Goal: Browse casually: Explore the website without a specific task or goal

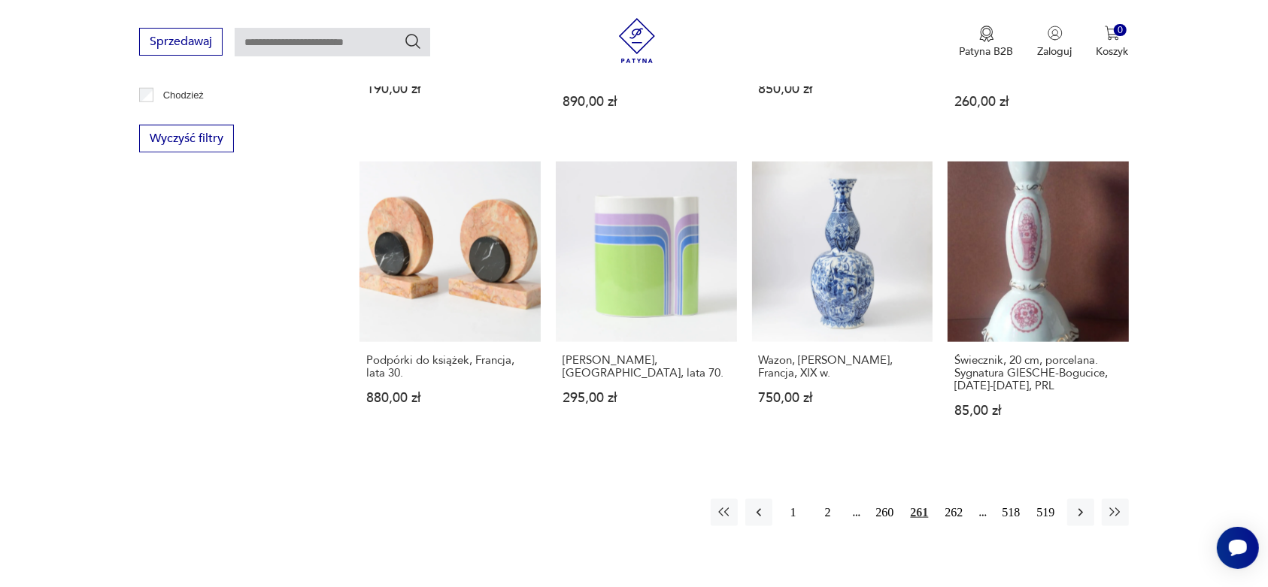
scroll to position [1433, 0]
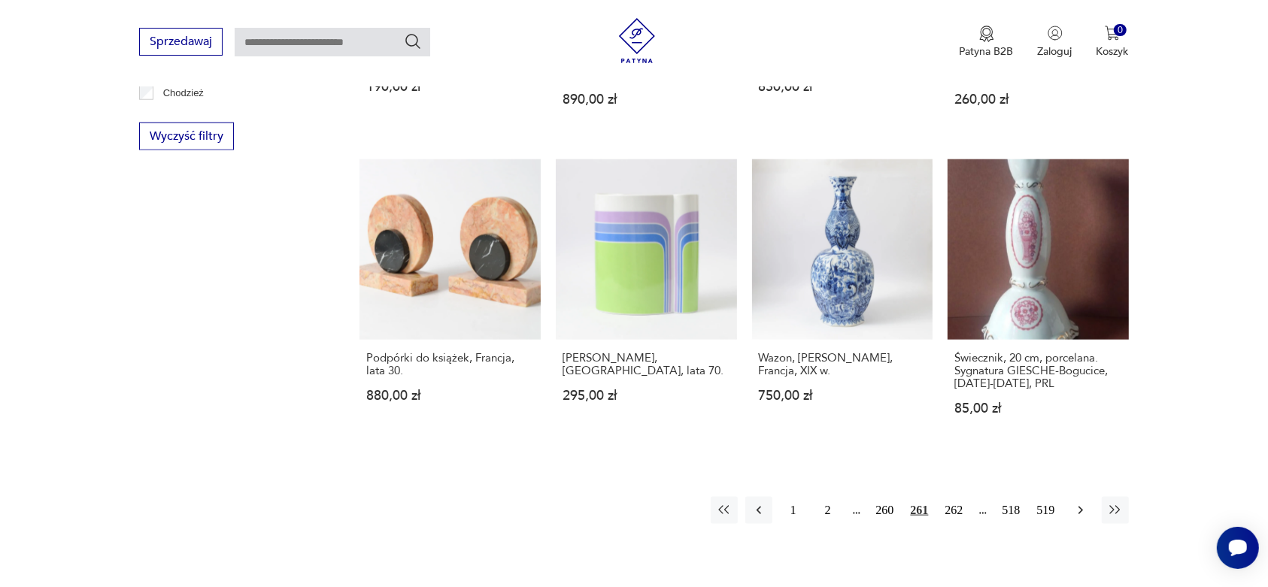
click at [1085, 503] on icon "button" at bounding box center [1080, 510] width 15 height 15
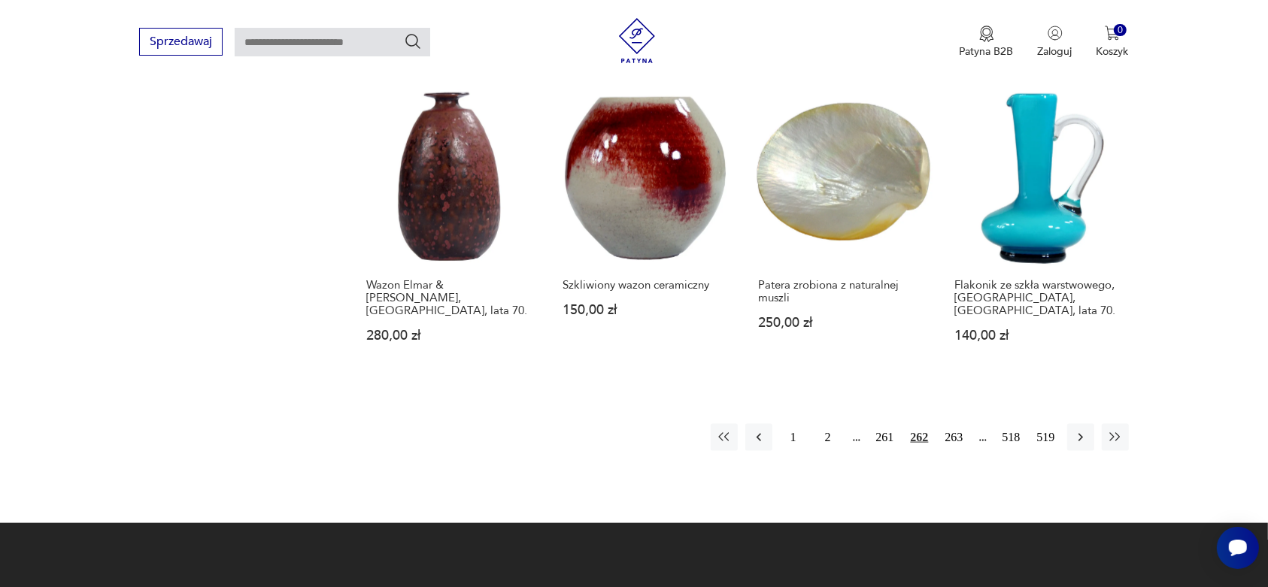
scroll to position [1621, 0]
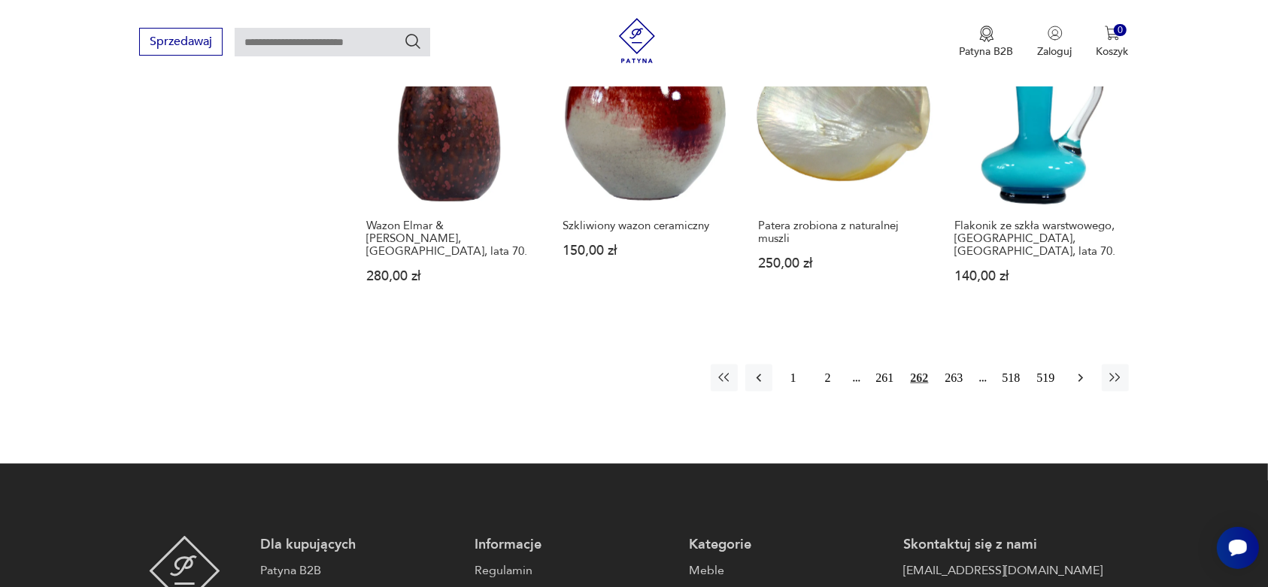
click at [1076, 371] on icon "button" at bounding box center [1080, 378] width 15 height 15
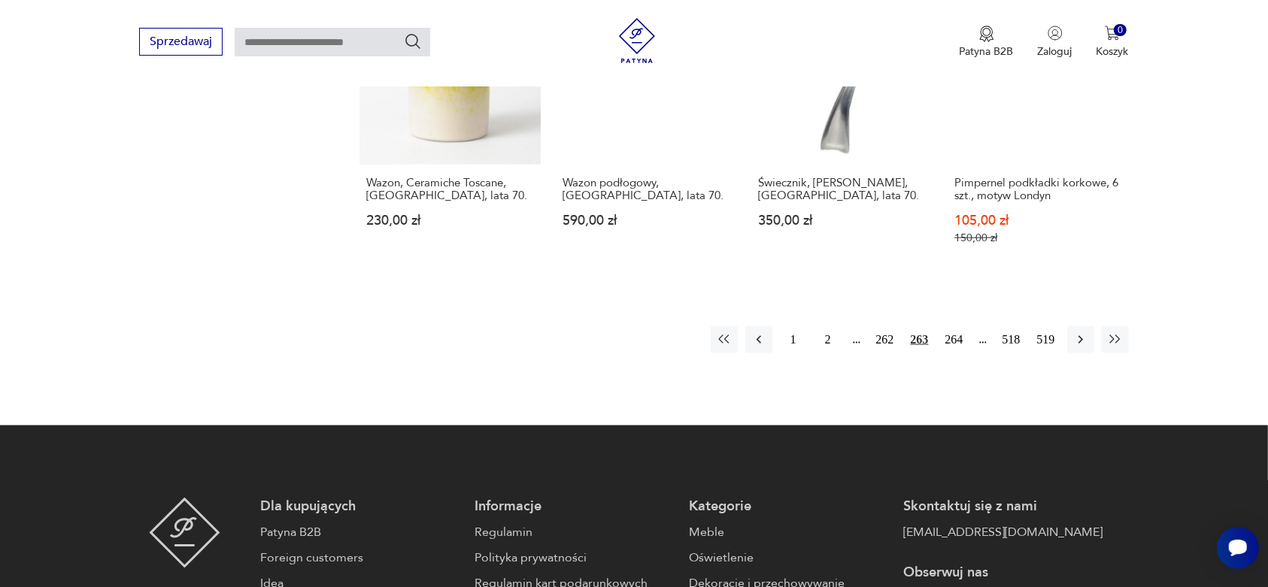
scroll to position [1527, 0]
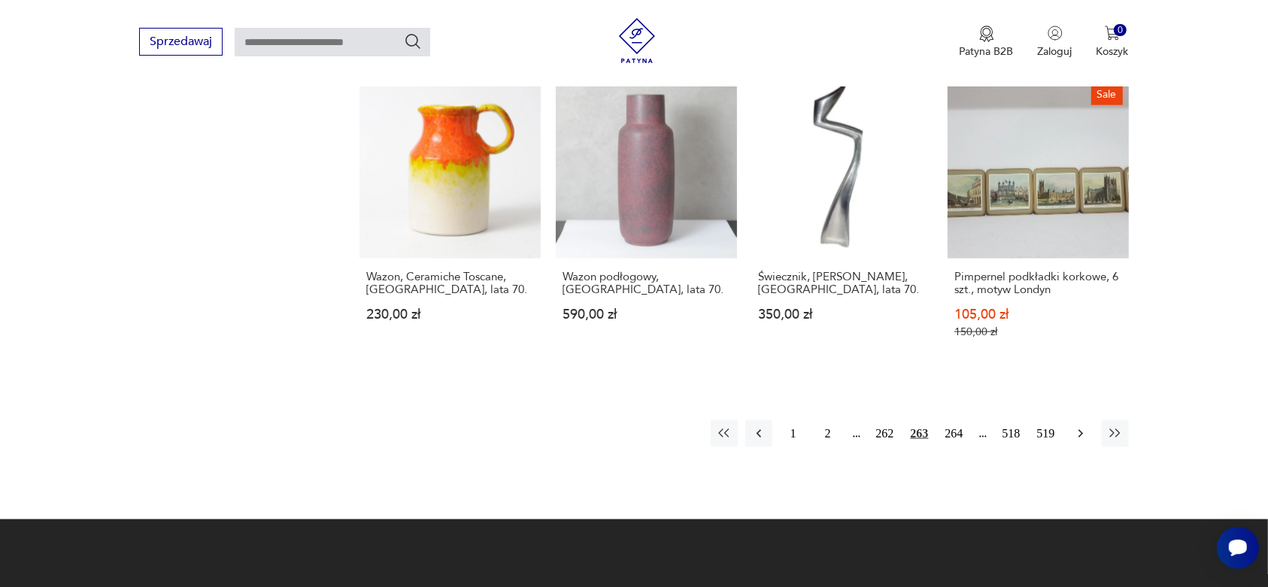
click at [1080, 430] on icon "button" at bounding box center [1080, 434] width 5 height 8
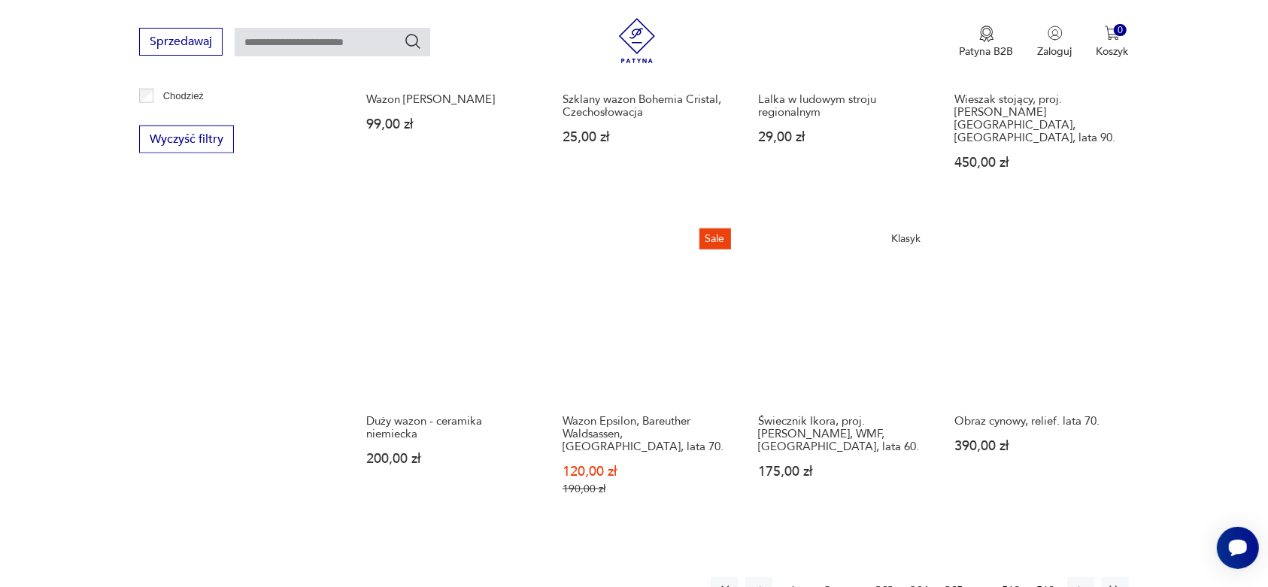
scroll to position [1433, 0]
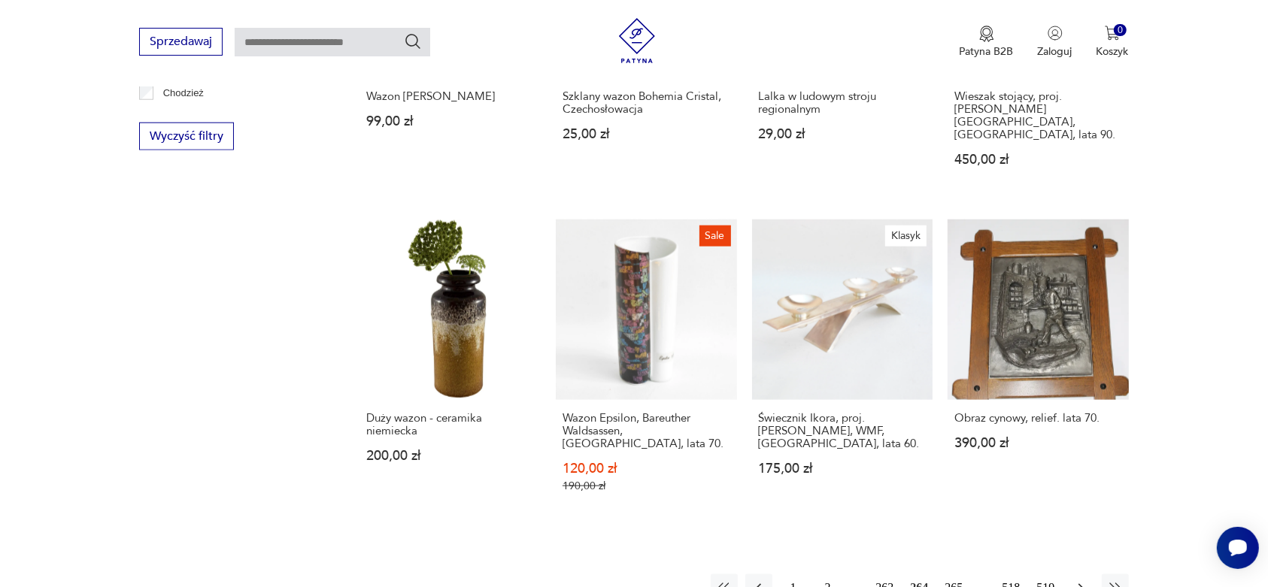
click at [1081, 584] on icon "button" at bounding box center [1080, 588] width 5 height 8
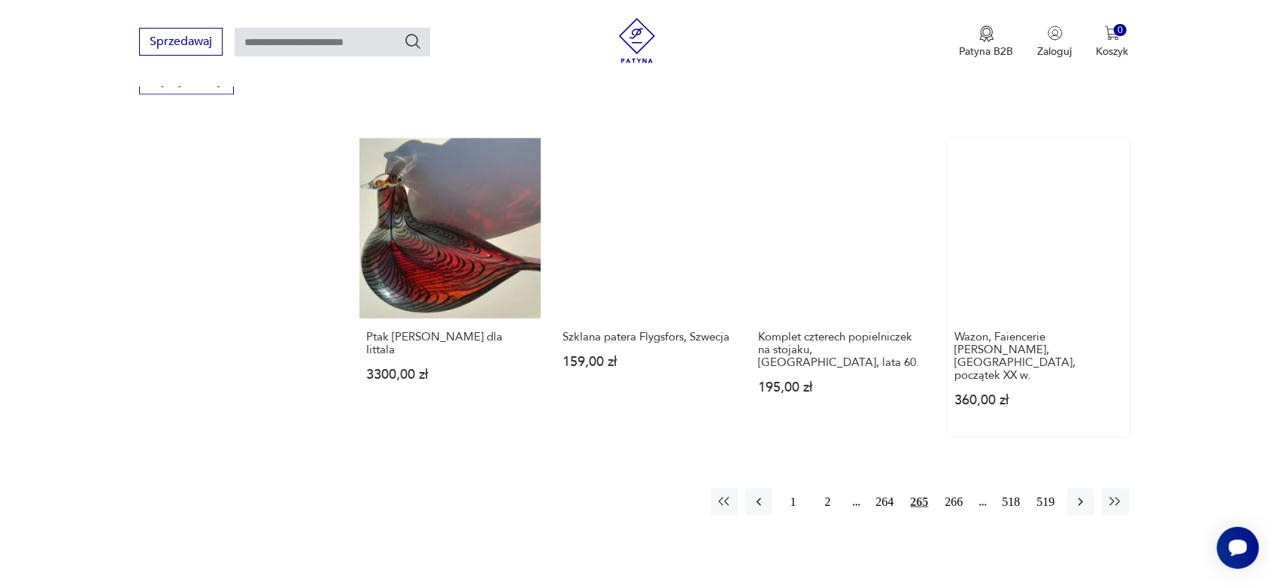
scroll to position [1527, 0]
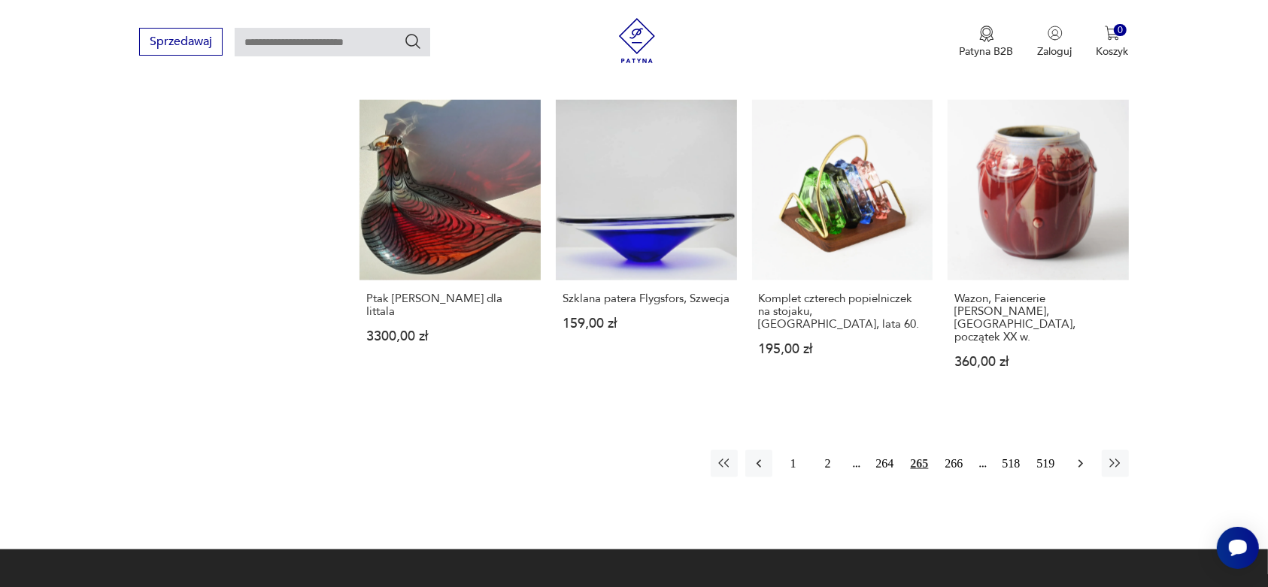
click at [1076, 456] on icon "button" at bounding box center [1080, 463] width 15 height 15
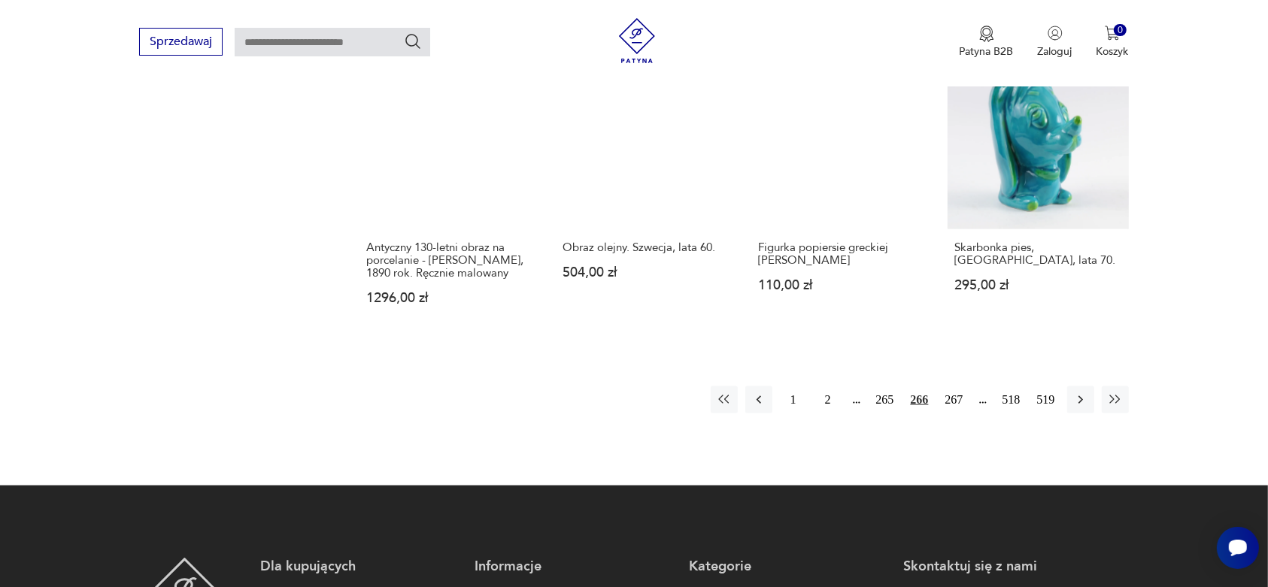
scroll to position [1621, 0]
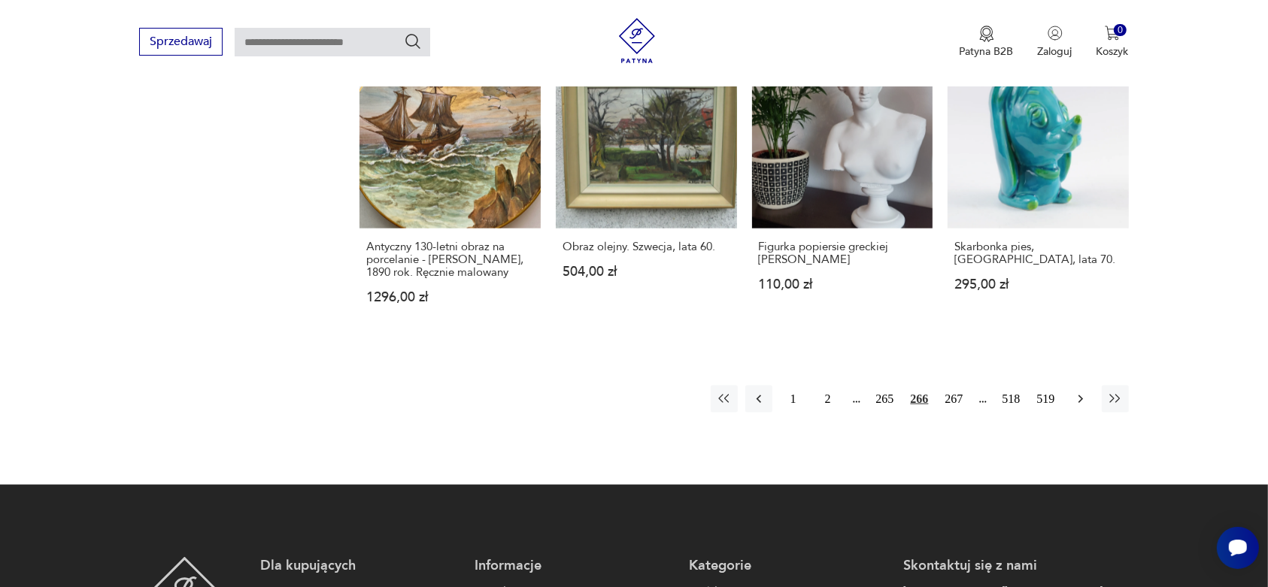
click at [1077, 392] on icon "button" at bounding box center [1080, 399] width 15 height 15
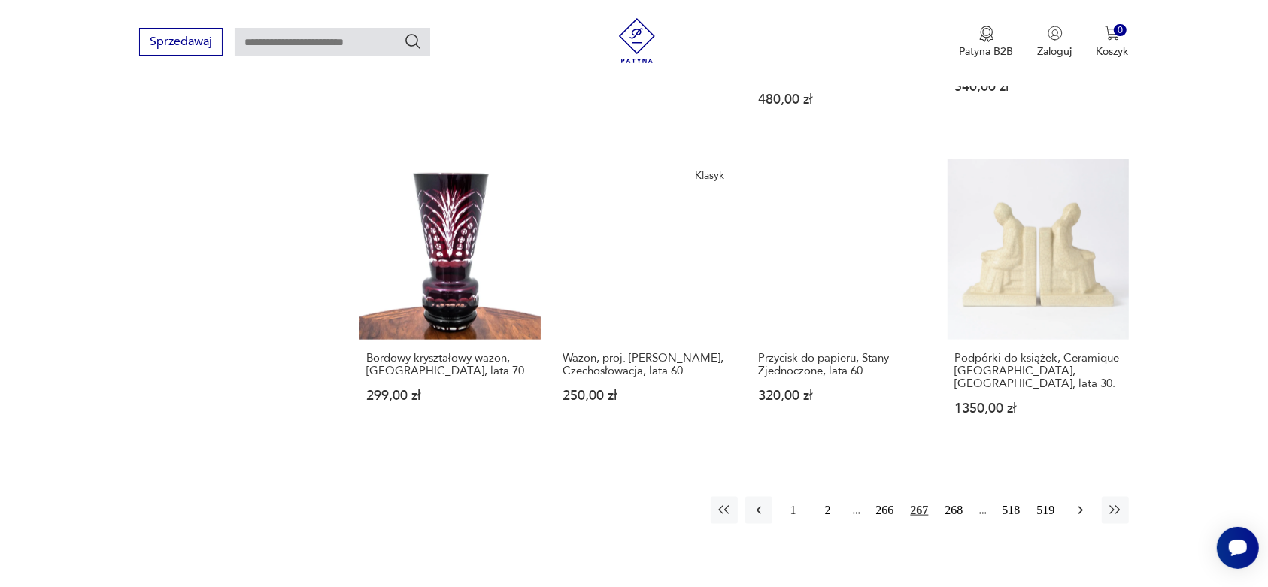
scroll to position [1527, 0]
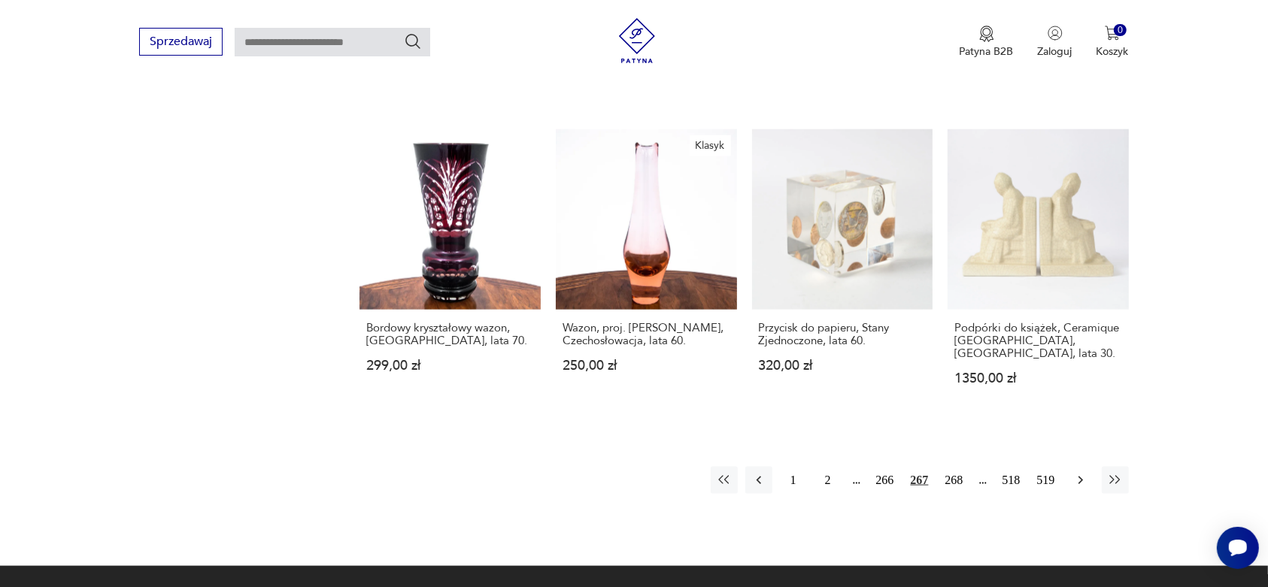
click at [1075, 473] on icon "button" at bounding box center [1080, 480] width 15 height 15
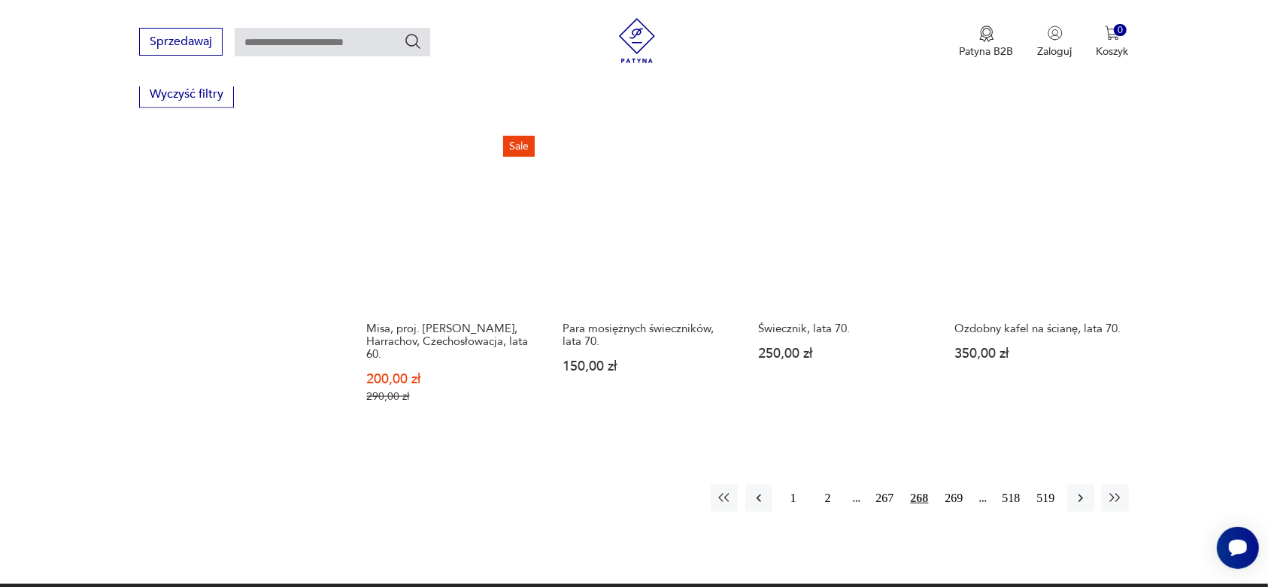
scroll to position [1527, 0]
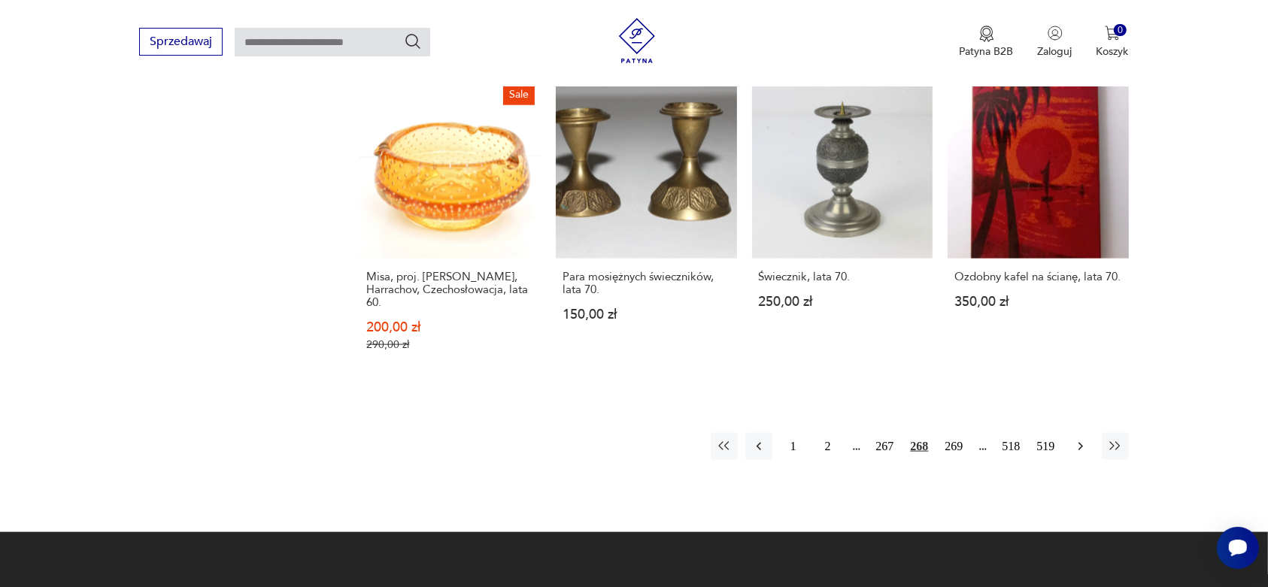
click at [1076, 439] on icon "button" at bounding box center [1080, 446] width 15 height 15
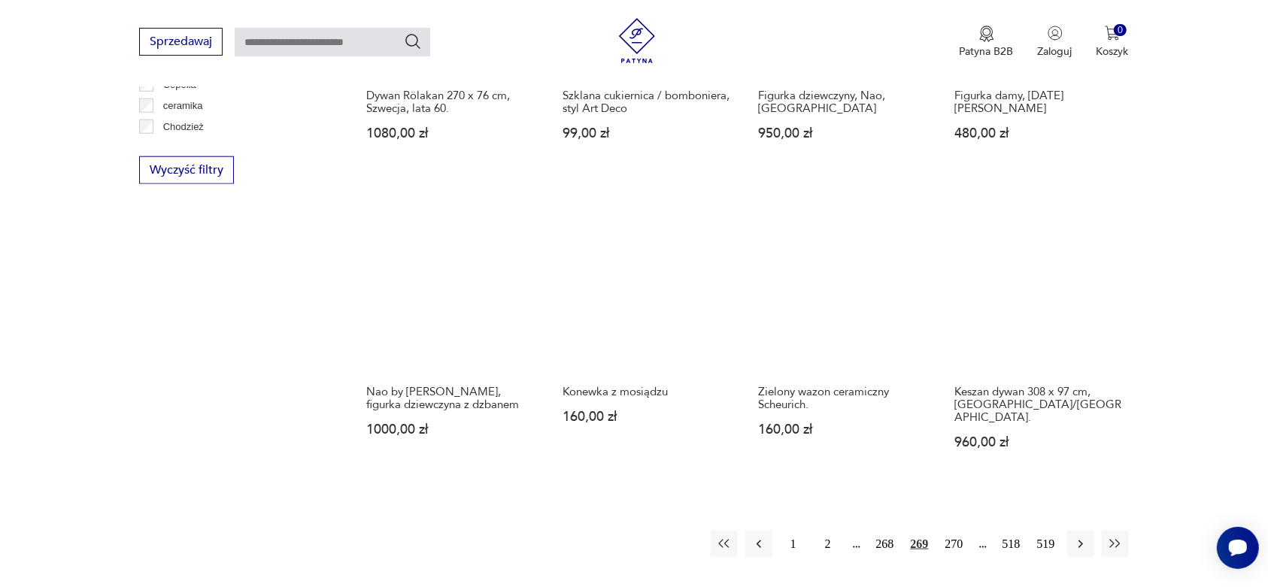
scroll to position [1433, 0]
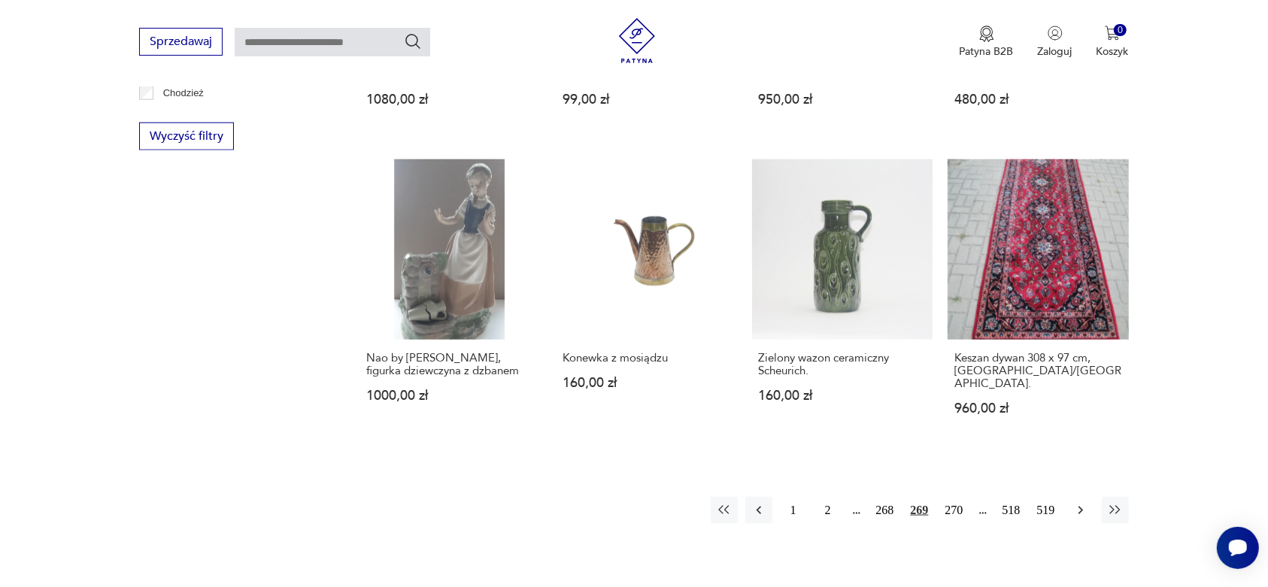
click at [1076, 503] on icon "button" at bounding box center [1080, 510] width 15 height 15
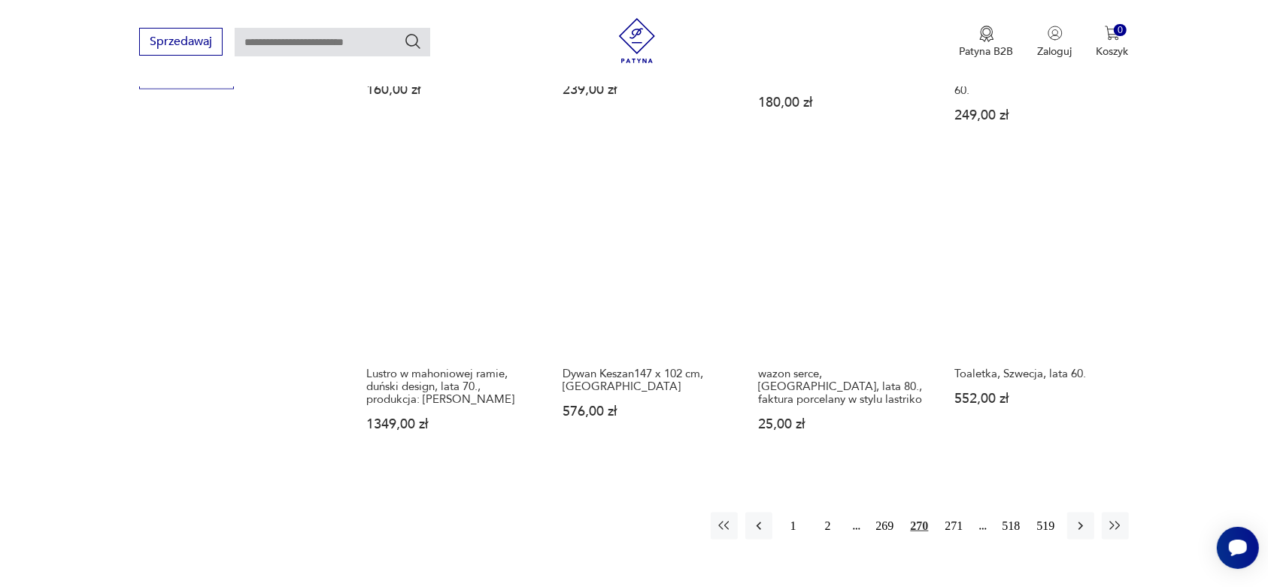
scroll to position [1527, 0]
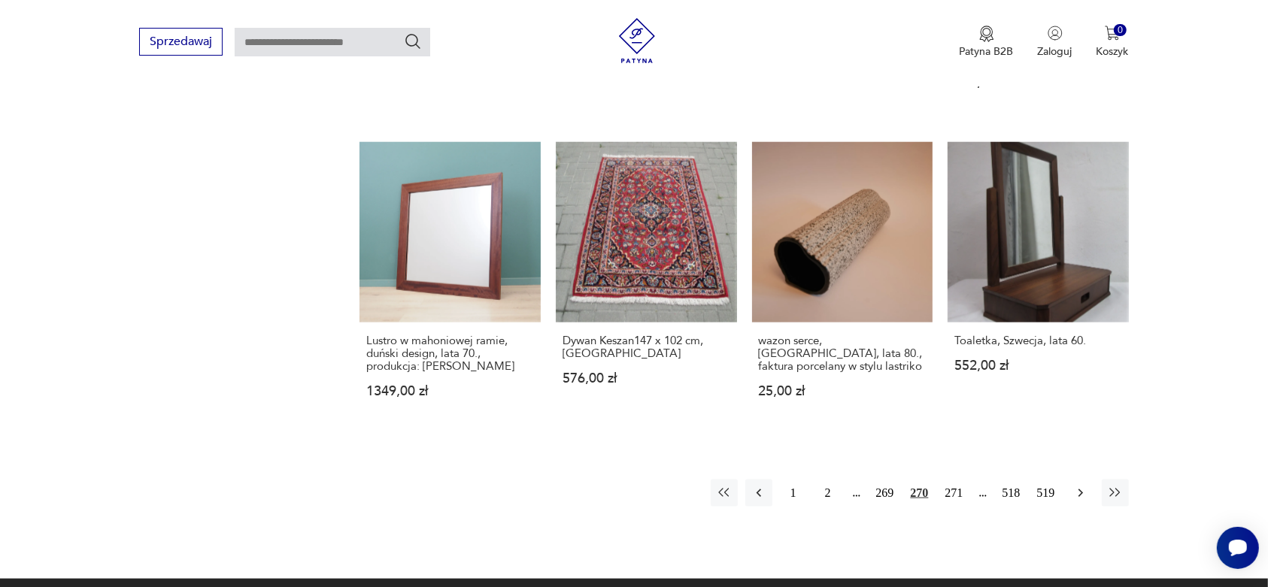
click at [1076, 486] on icon "button" at bounding box center [1080, 493] width 15 height 15
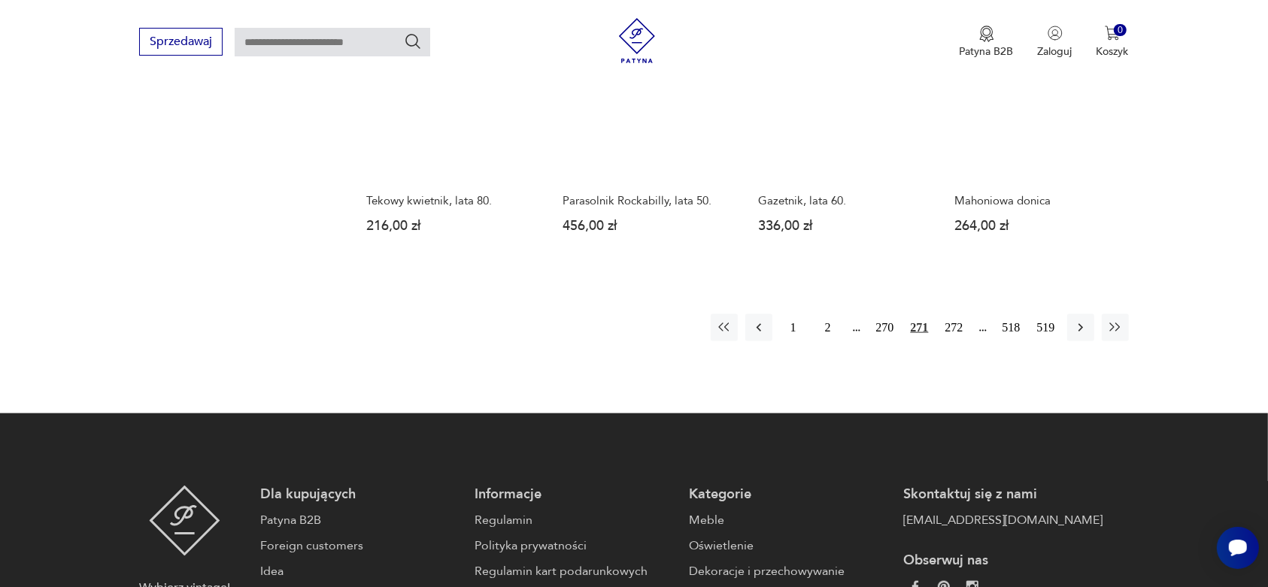
scroll to position [1621, 0]
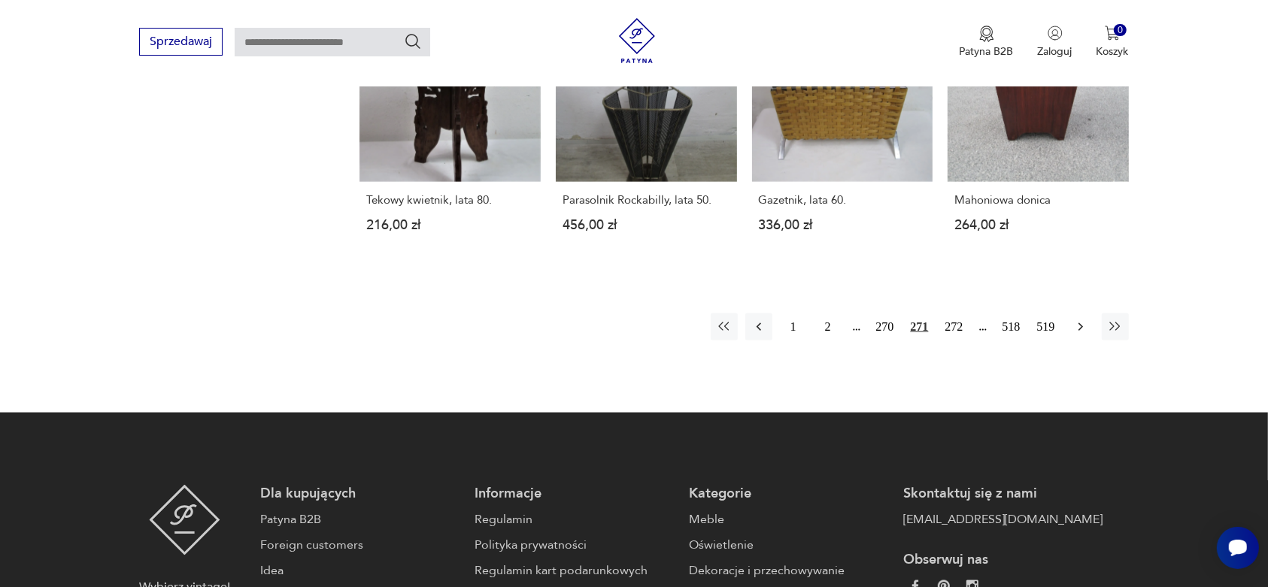
click at [1081, 320] on icon "button" at bounding box center [1080, 327] width 15 height 15
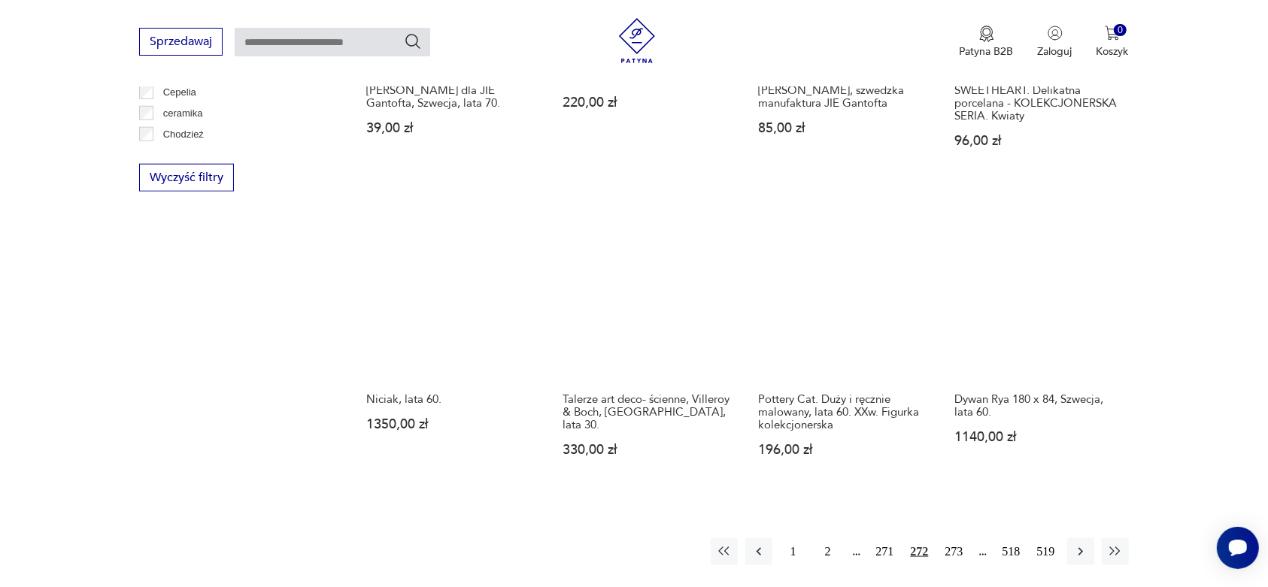
scroll to position [1433, 0]
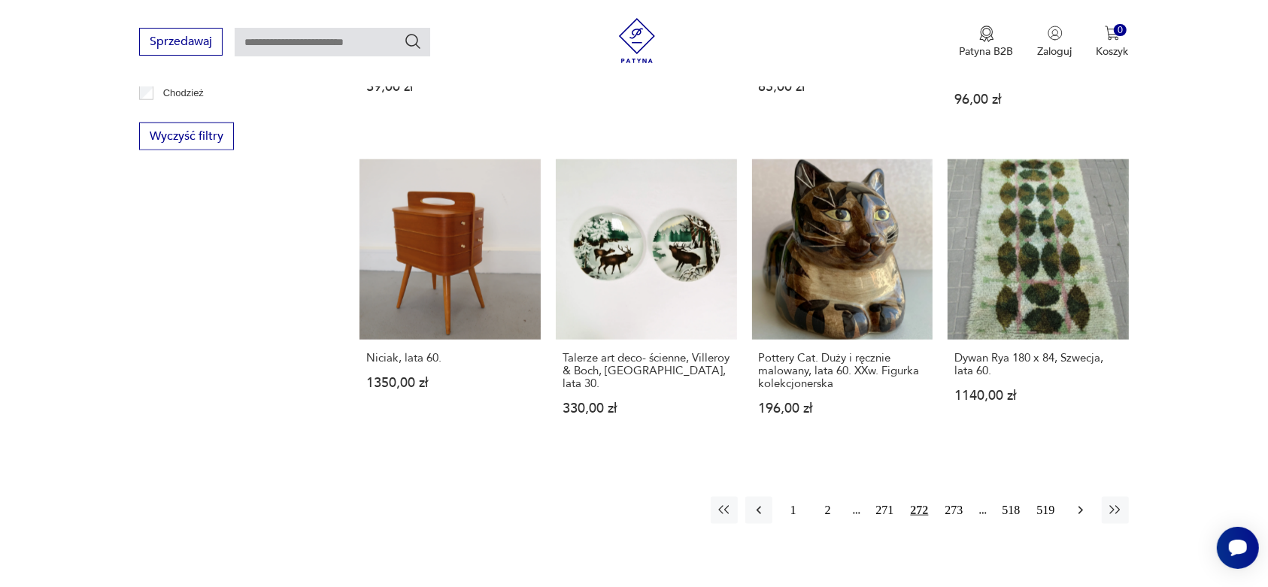
click at [1079, 511] on icon "button" at bounding box center [1080, 510] width 15 height 15
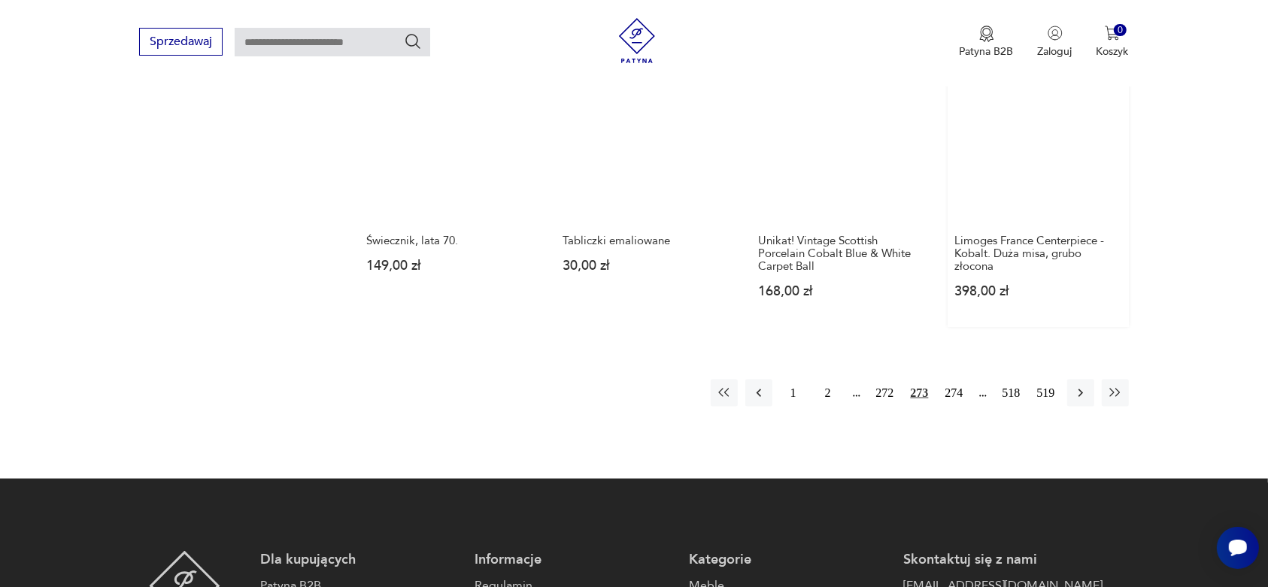
scroll to position [1621, 0]
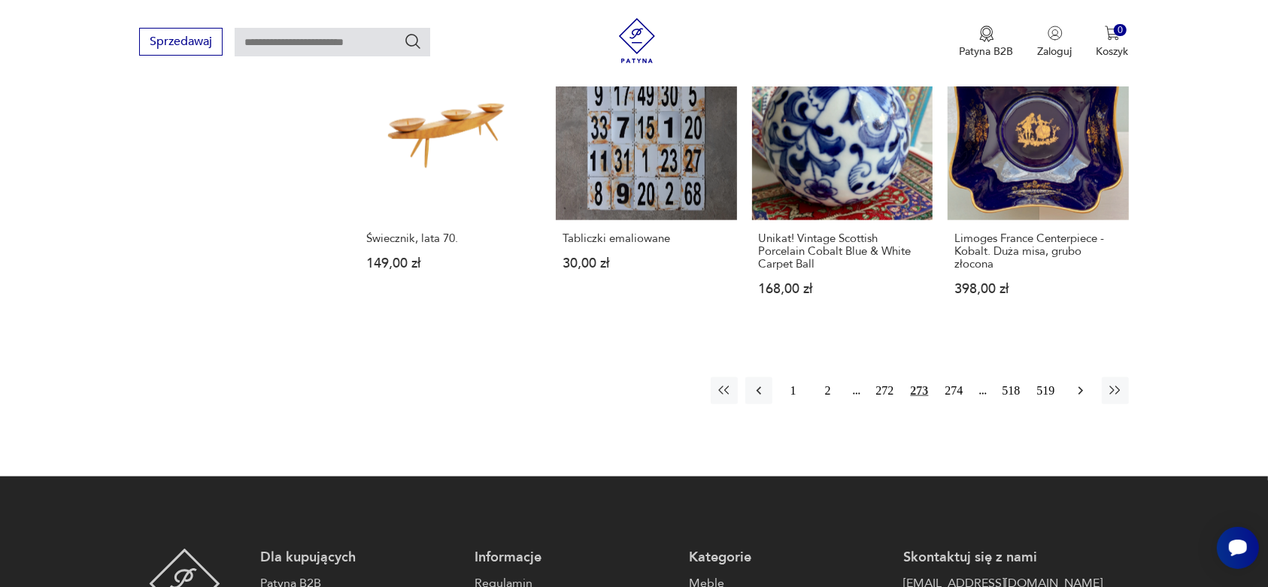
click at [1080, 384] on icon "button" at bounding box center [1080, 391] width 15 height 15
